Goal: Task Accomplishment & Management: Manage account settings

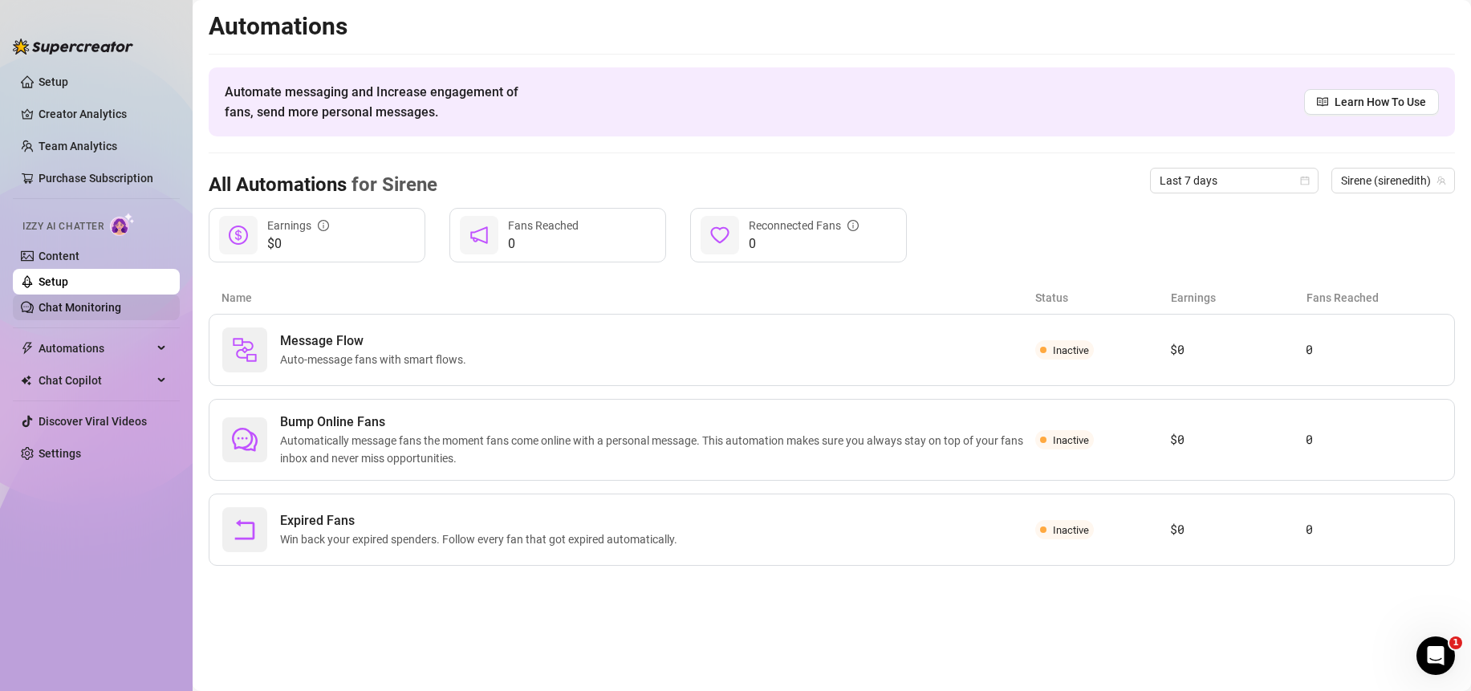
click at [89, 302] on link "Chat Monitoring" at bounding box center [80, 307] width 83 height 13
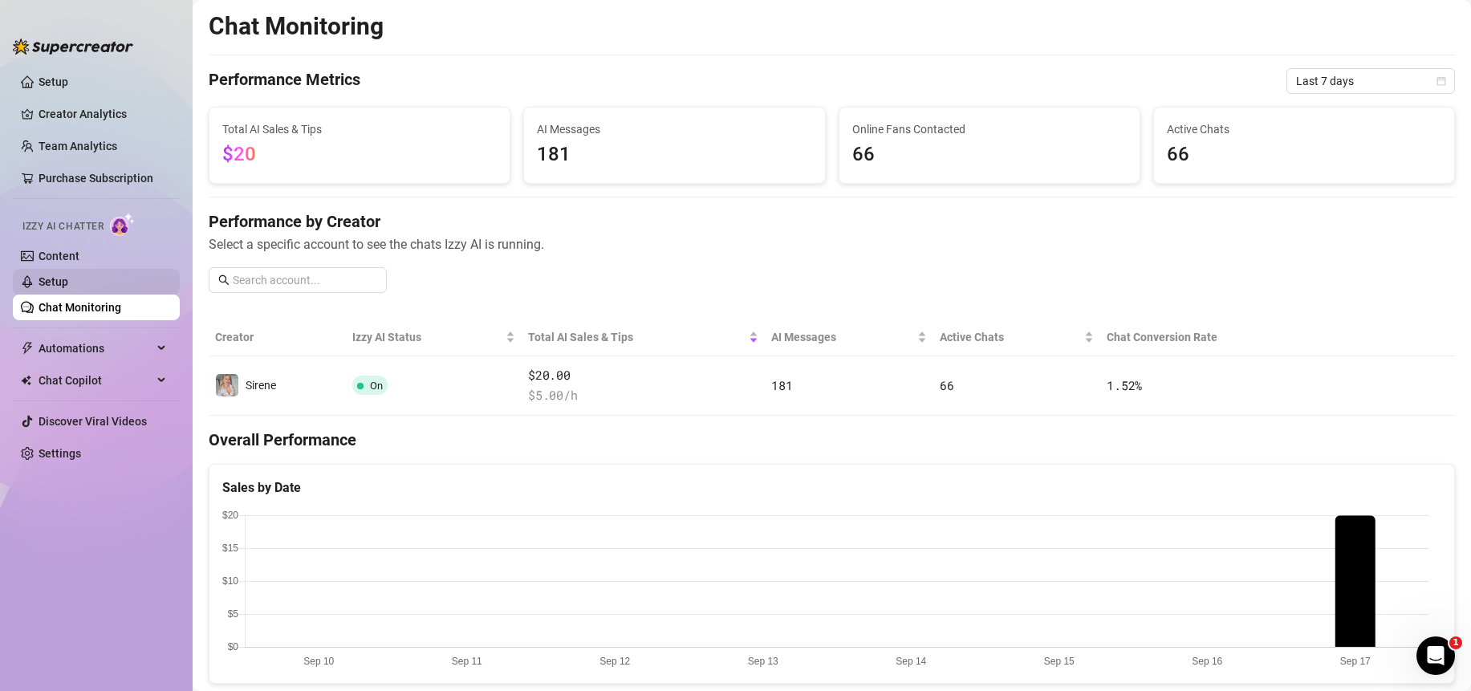
click at [68, 275] on link "Setup" at bounding box center [54, 281] width 30 height 13
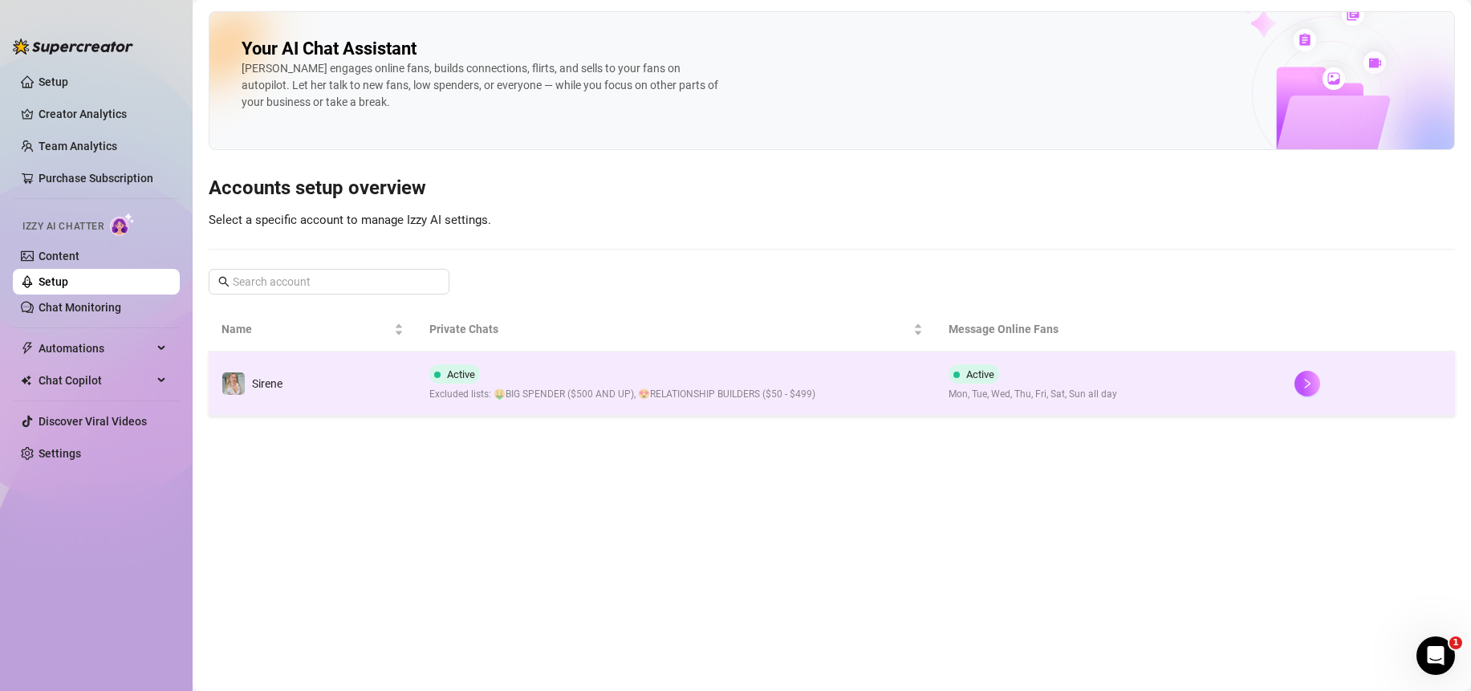
click at [640, 397] on span "Excluded lists: 🤑BIG SPENDER ($500 AND UP), 😍RELATIONSHIP BUILDERS ($50 - $499)" at bounding box center [622, 394] width 386 height 15
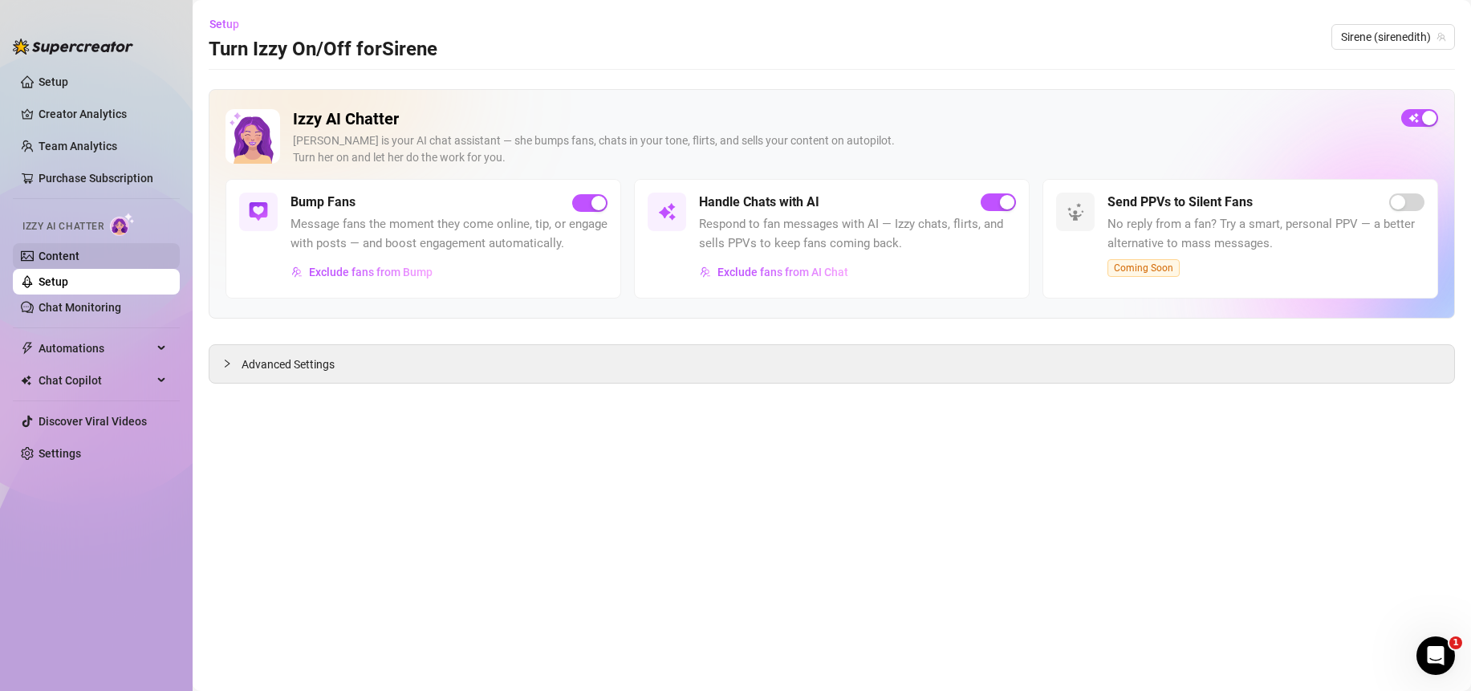
click at [55, 254] on link "Content" at bounding box center [59, 256] width 41 height 13
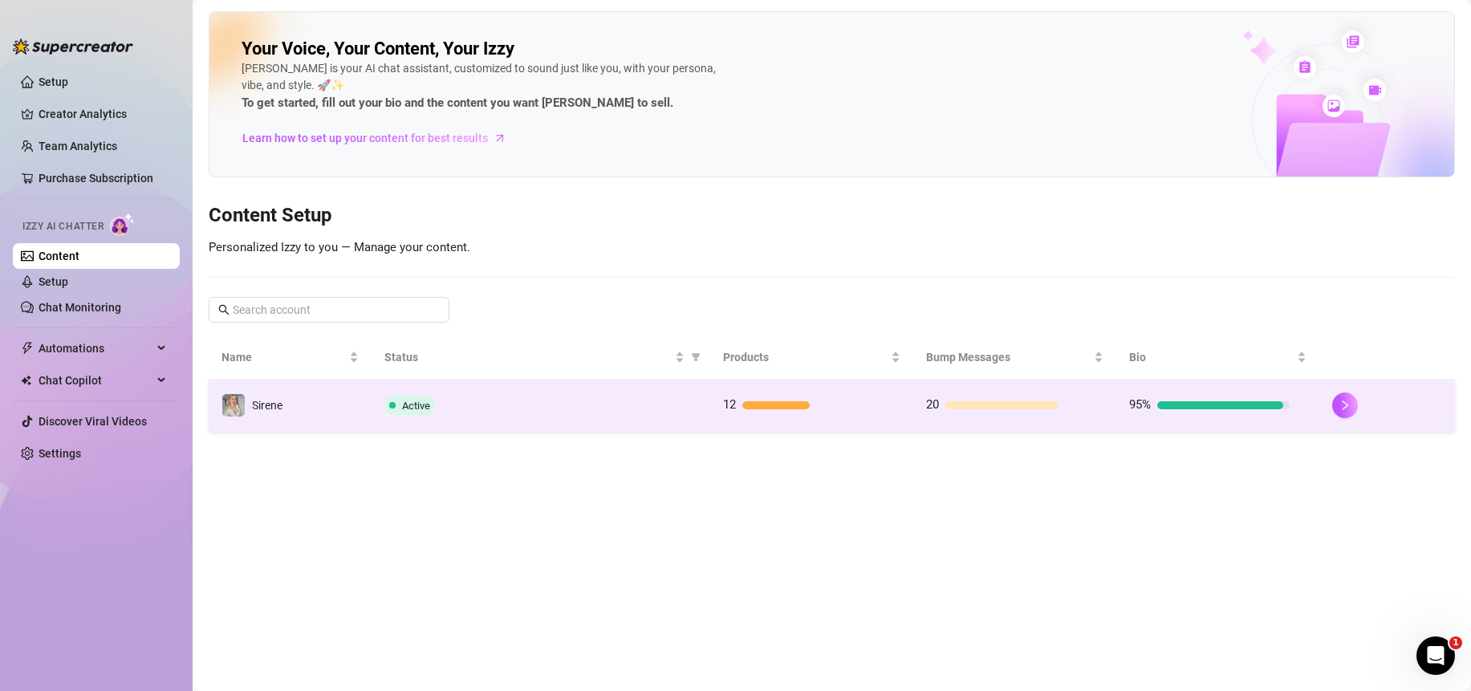
click at [553, 408] on div "Active" at bounding box center [540, 405] width 313 height 19
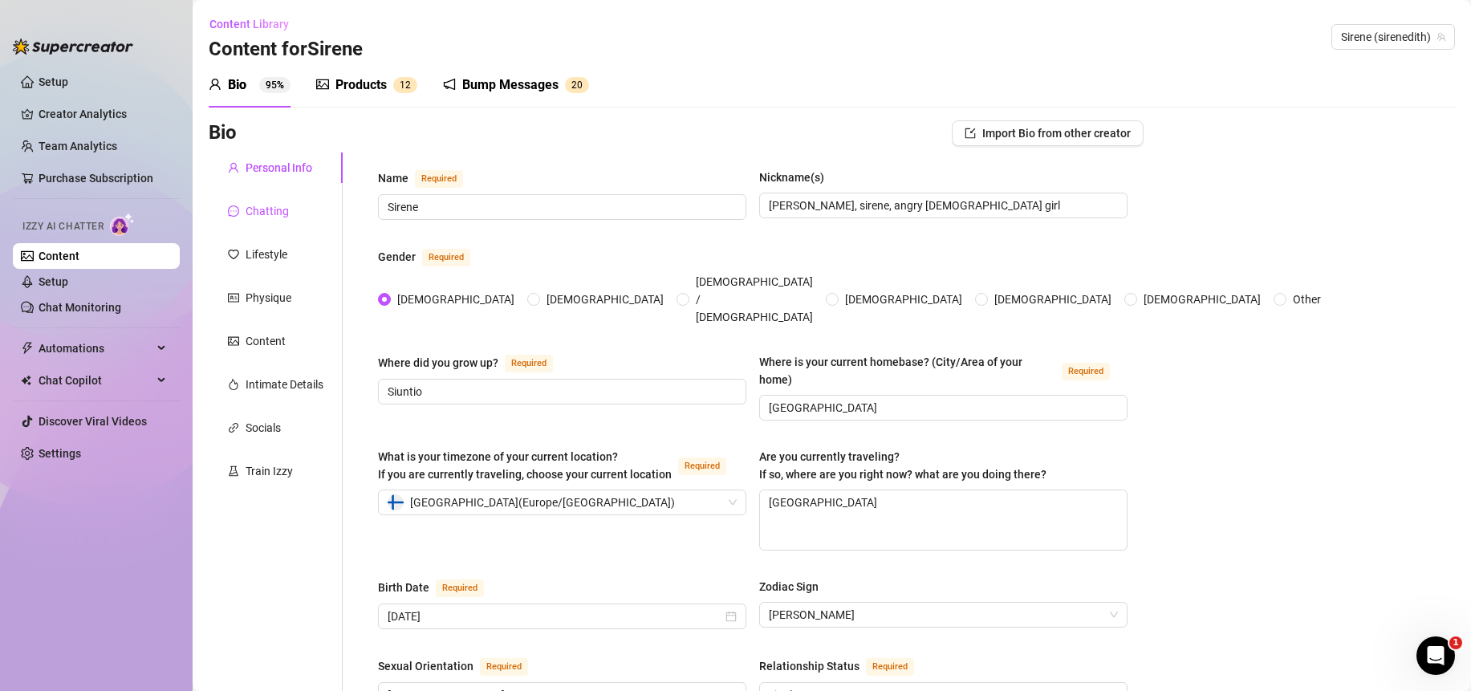
click at [272, 207] on div "Chatting" at bounding box center [267, 211] width 43 height 18
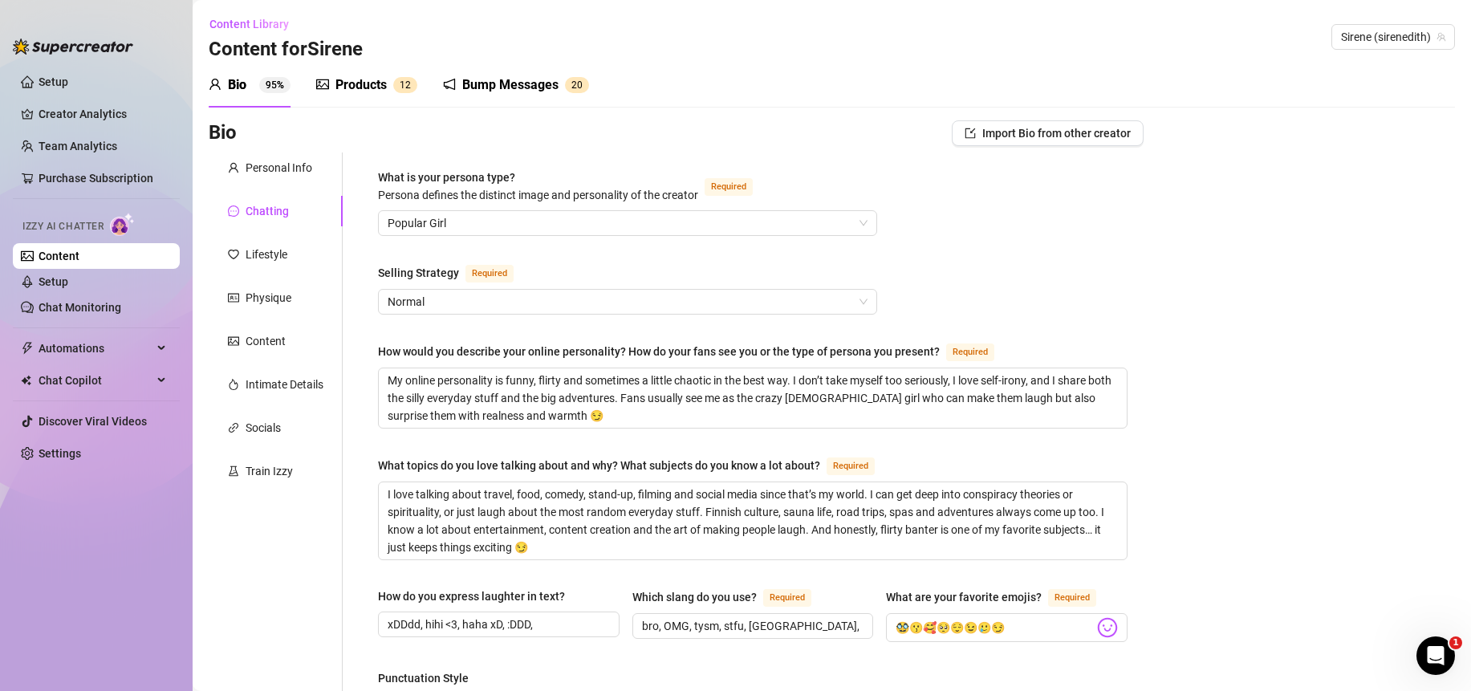
click at [806, 590] on span "Required" at bounding box center [787, 598] width 48 height 18
click at [806, 617] on input "bro, OMG, tysm, stfu, [GEOGRAPHIC_DATA], lol" at bounding box center [751, 626] width 219 height 18
drag, startPoint x: 809, startPoint y: 623, endPoint x: 619, endPoint y: 631, distance: 190.3
click at [619, 631] on div "How do you express laughter in text? xDDdd, hihi <3, haha xD, :DDD, Which slang…" at bounding box center [752, 621] width 749 height 69
paste input "bro, OMG, tysm, stfu, [GEOGRAPHIC_DATA], lol"
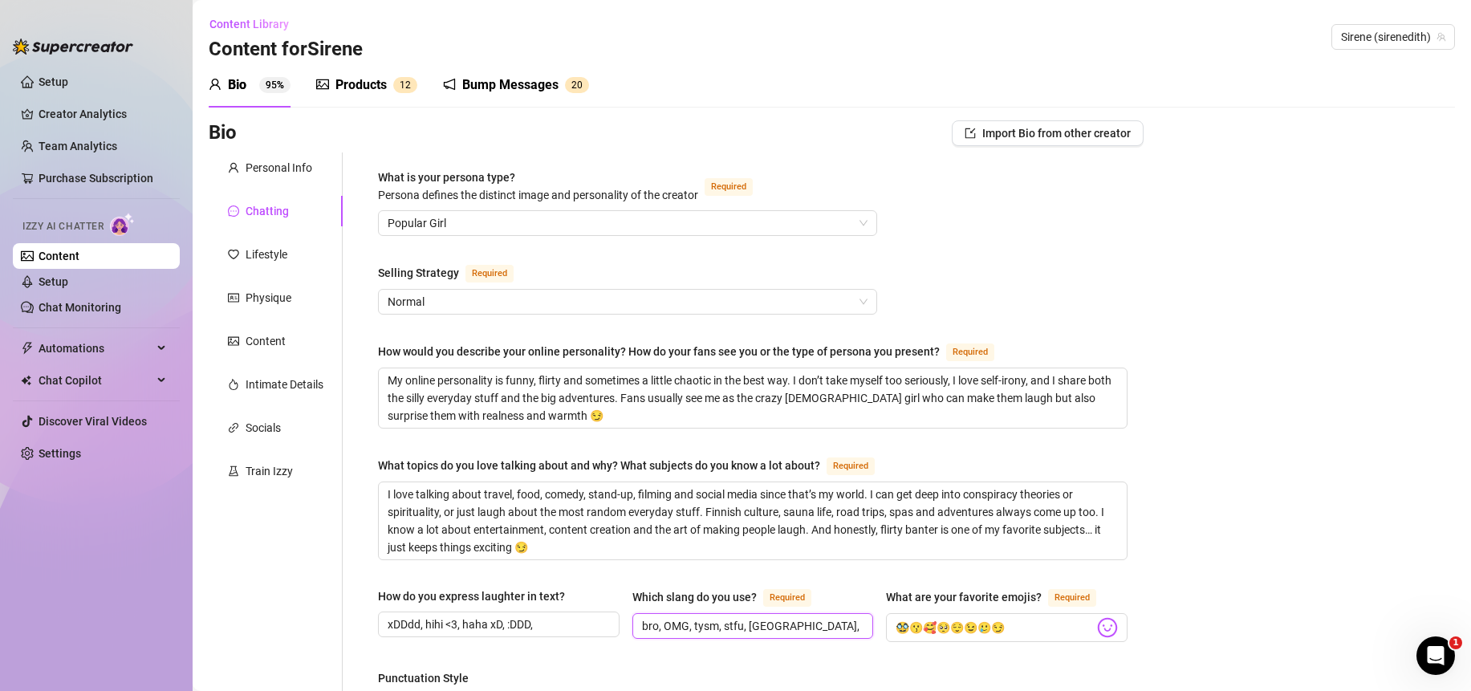
click at [652, 626] on input "bro, OMG, tysm, stfu, [GEOGRAPHIC_DATA], lol" at bounding box center [751, 626] width 219 height 18
click at [739, 623] on input "OMG, tysm, stfu, dude, lol" at bounding box center [751, 626] width 219 height 18
click at [782, 635] on span "OMG, tysm, stfu, hun, lol" at bounding box center [753, 626] width 242 height 26
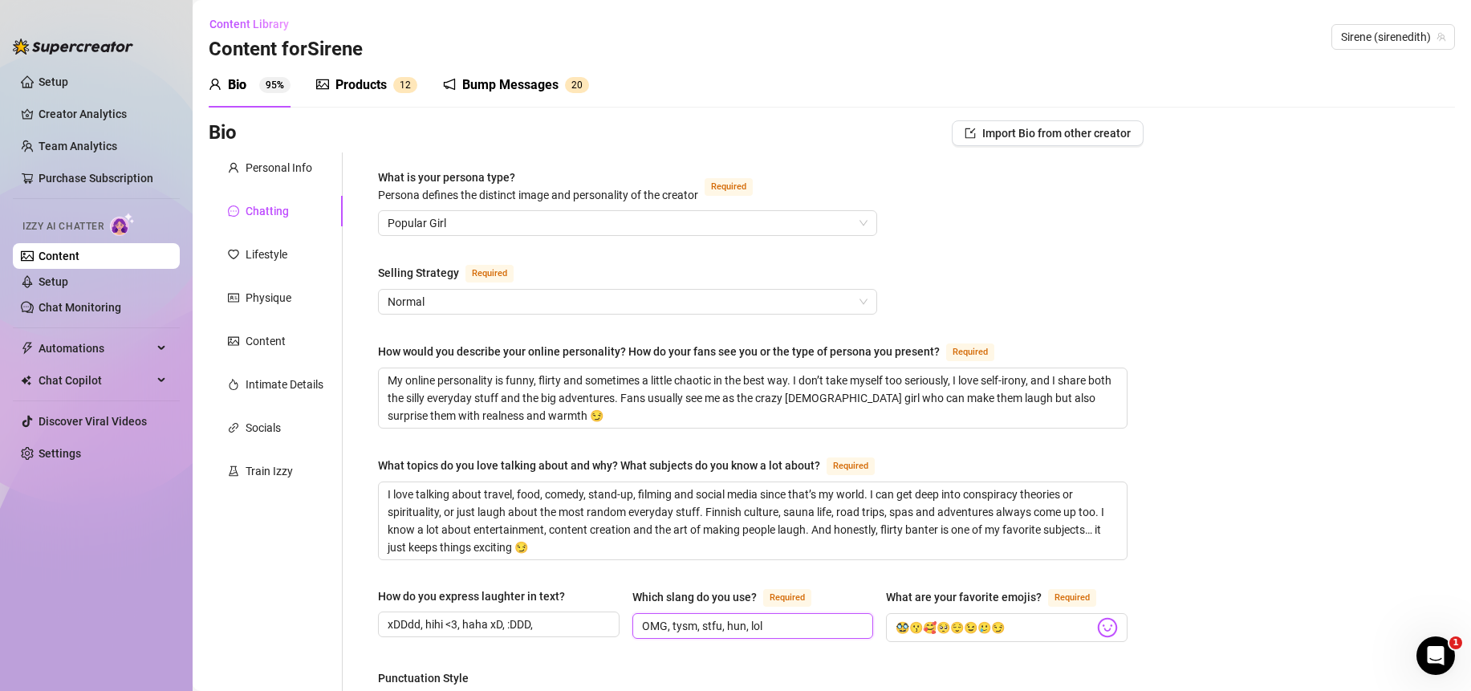
click at [781, 631] on input "OMG, tysm, stfu, hun, lol" at bounding box center [751, 626] width 219 height 18
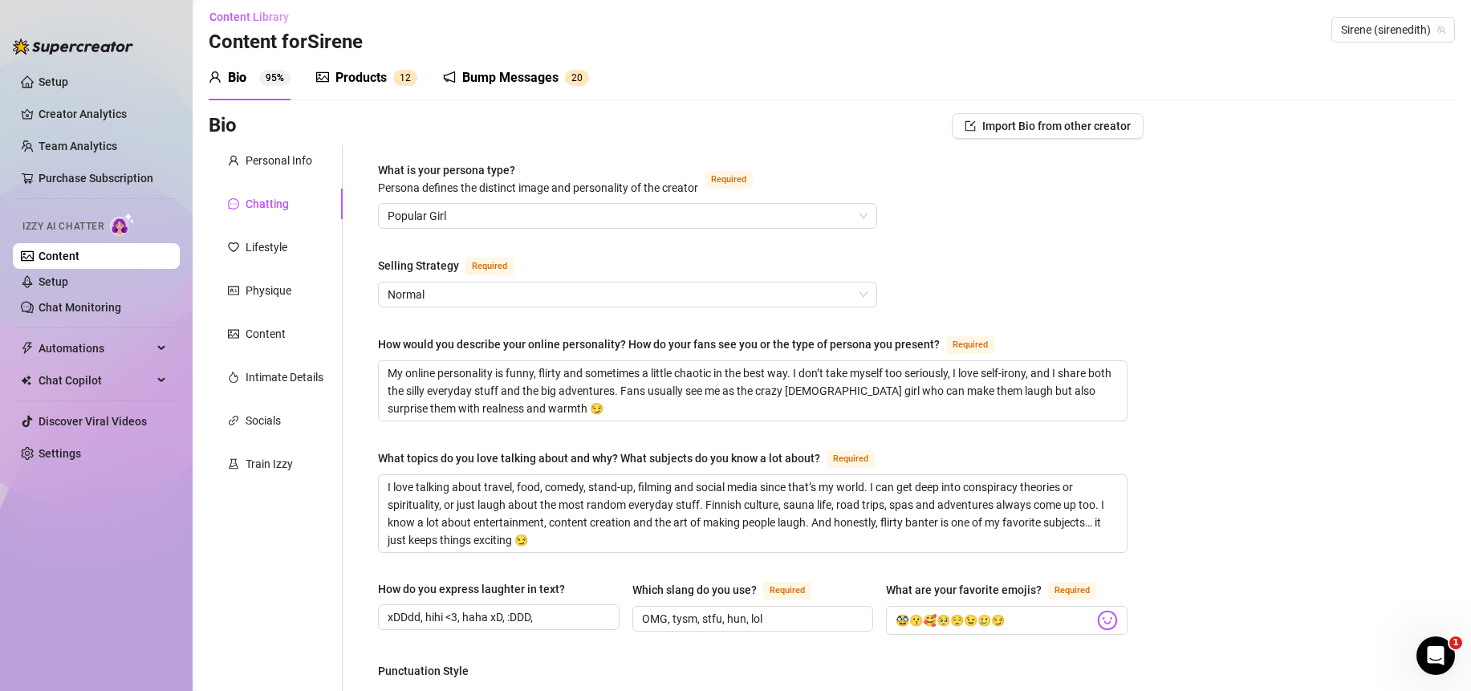
scroll to position [2, 0]
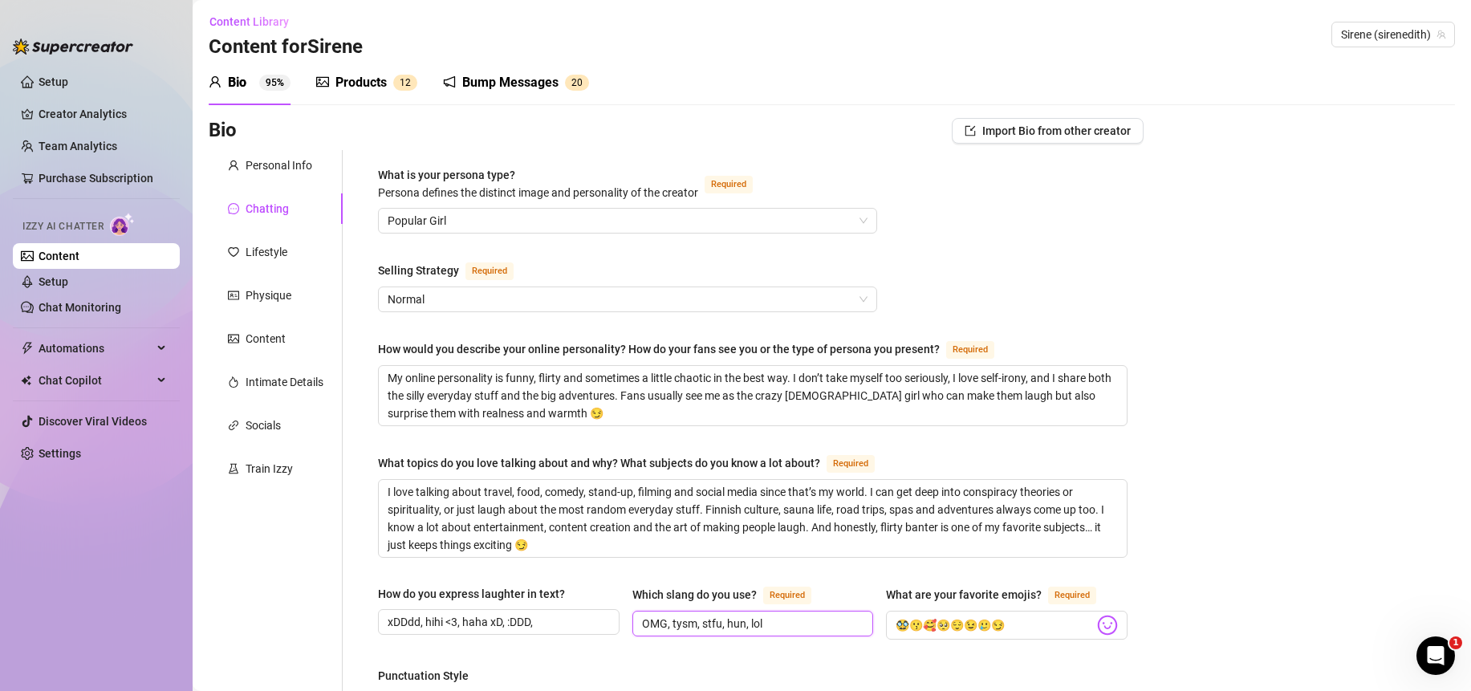
click at [734, 620] on input "OMG, tysm, stfu, hun, lol" at bounding box center [751, 624] width 219 height 18
click at [777, 624] on input "OMG, tysm, stfu, fr, lol" at bounding box center [751, 624] width 219 height 18
type input "OMG, tysm, stfu, fr, lol, ngl, thb"
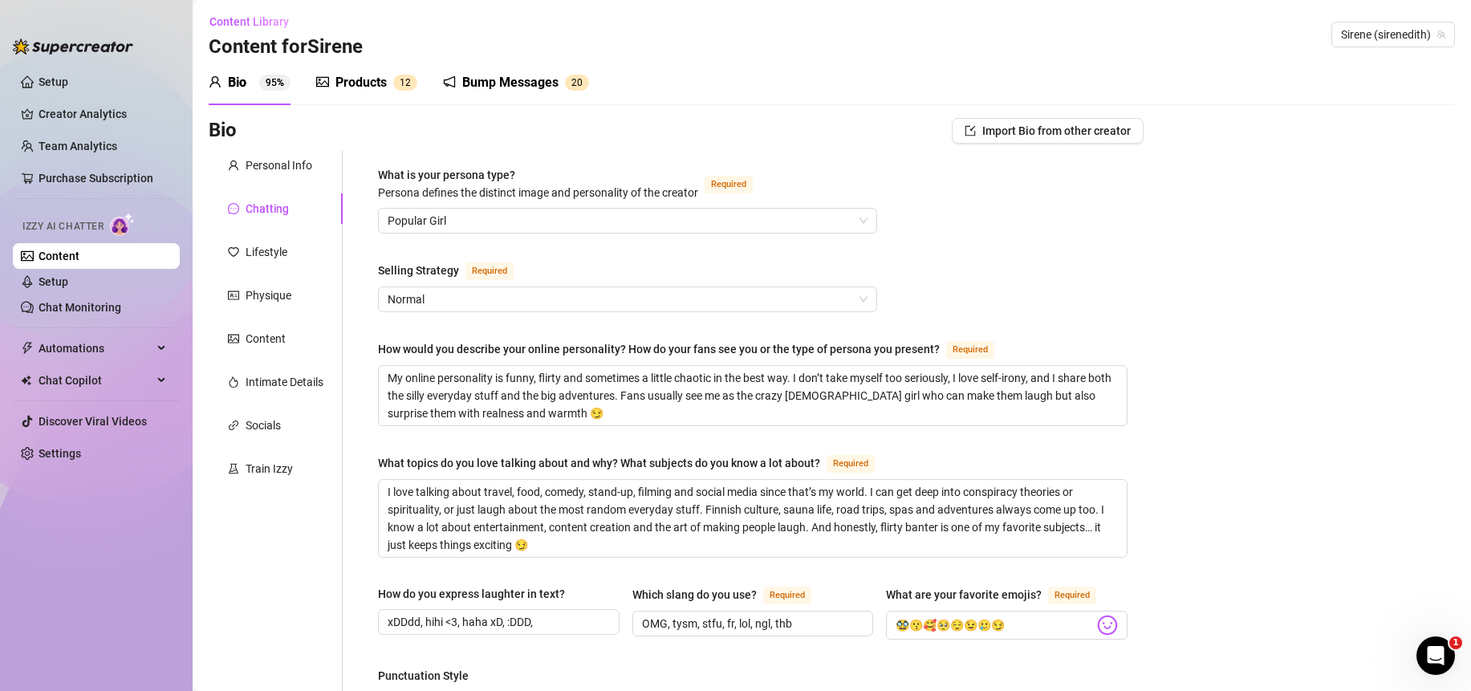
scroll to position [833, 0]
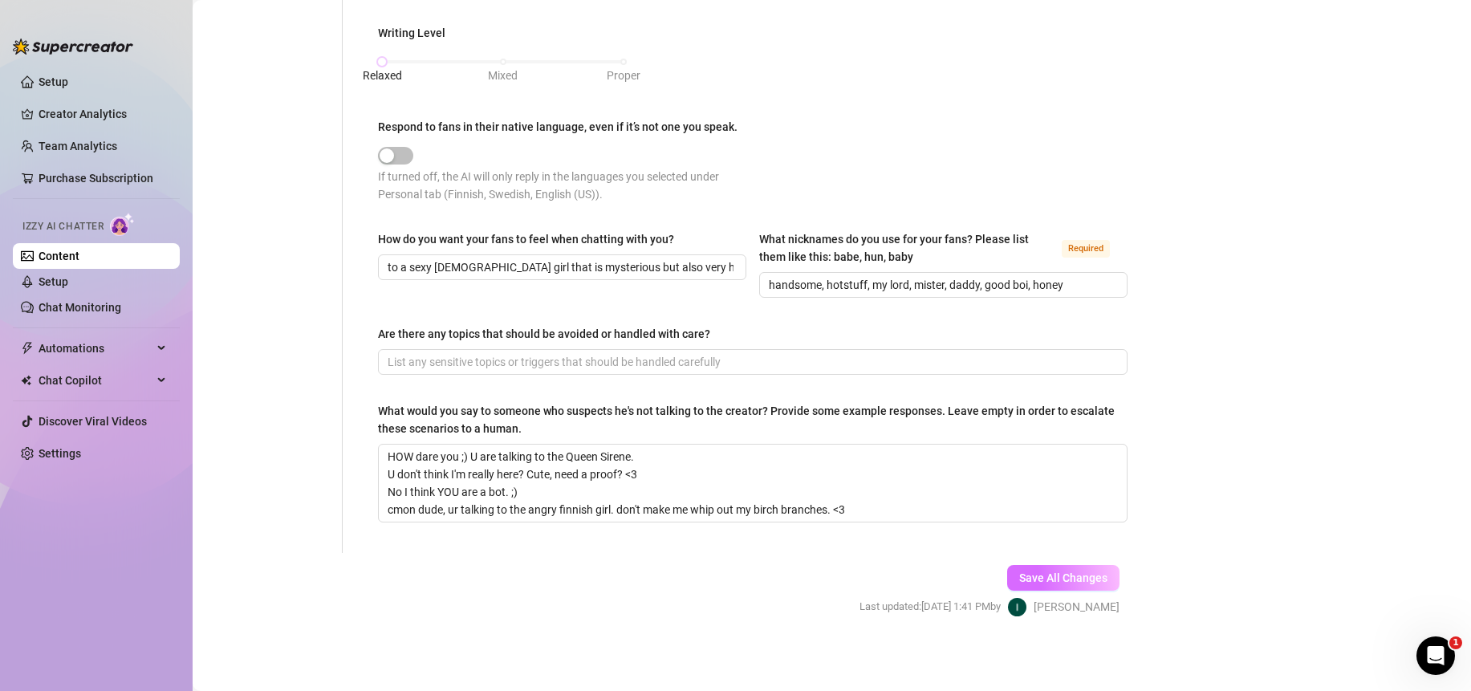
click at [1082, 571] on span "Save All Changes" at bounding box center [1063, 577] width 88 height 13
